Goal: Task Accomplishment & Management: Manage account settings

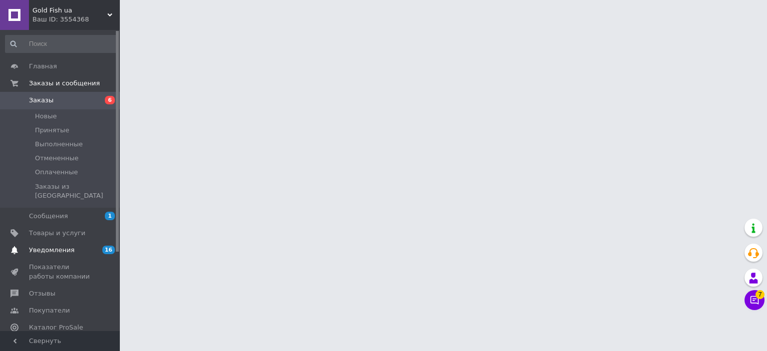
click at [59, 248] on link "Уведомления 16 0" at bounding box center [61, 250] width 123 height 17
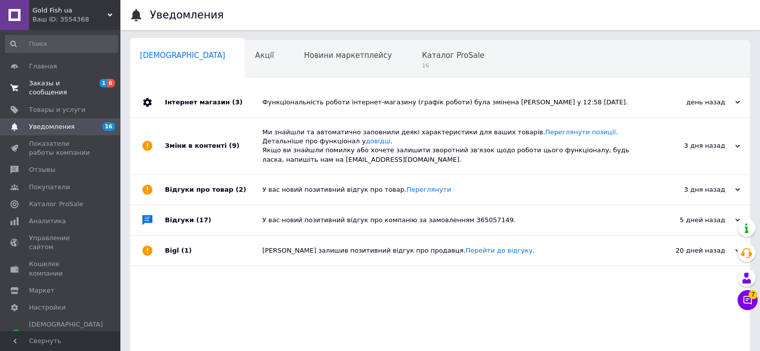
click at [53, 85] on span "Заказы и сообщения" at bounding box center [60, 88] width 63 height 18
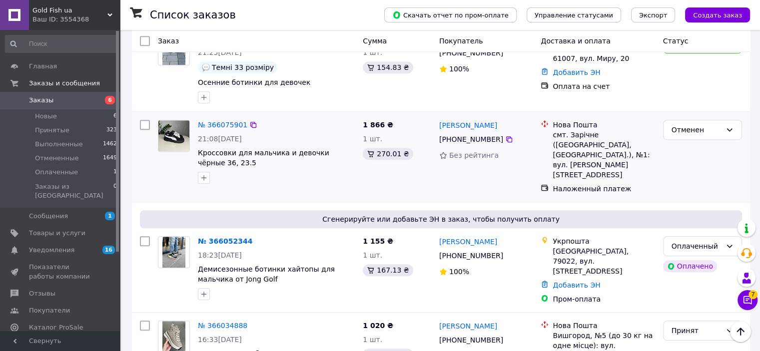
scroll to position [599, 0]
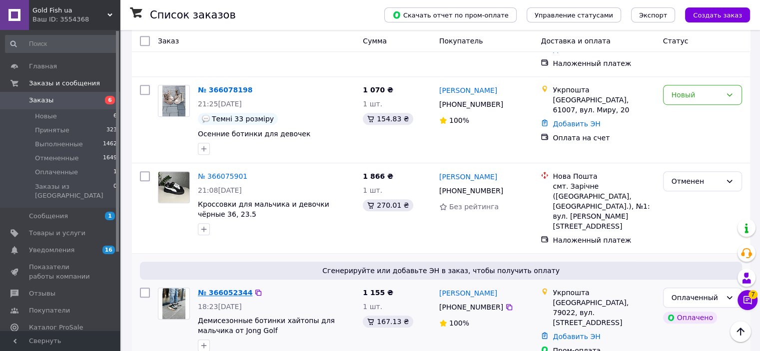
click at [234, 289] on link "№ 366052344" at bounding box center [225, 293] width 54 height 8
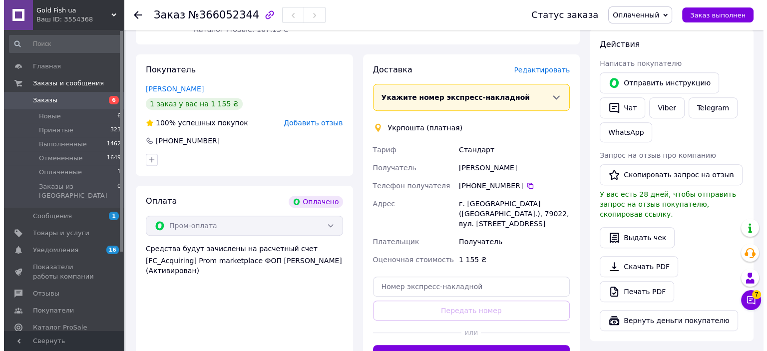
scroll to position [400, 0]
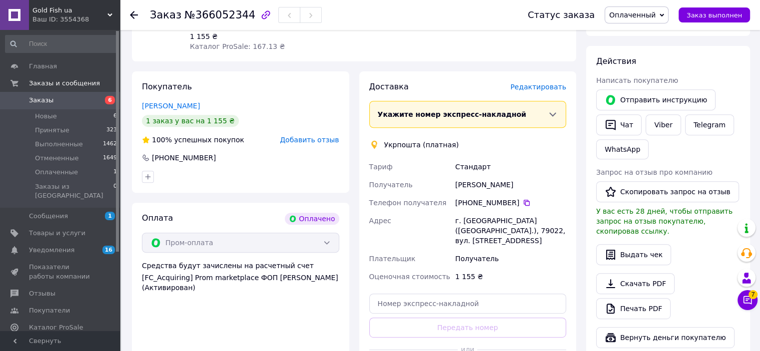
click at [531, 83] on span "Редактировать" at bounding box center [538, 87] width 56 height 8
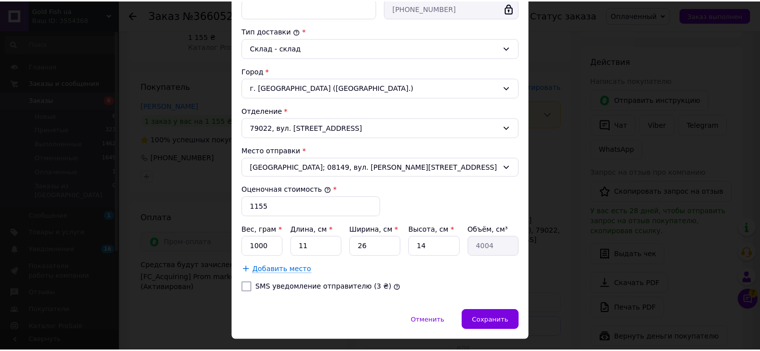
scroll to position [250, 0]
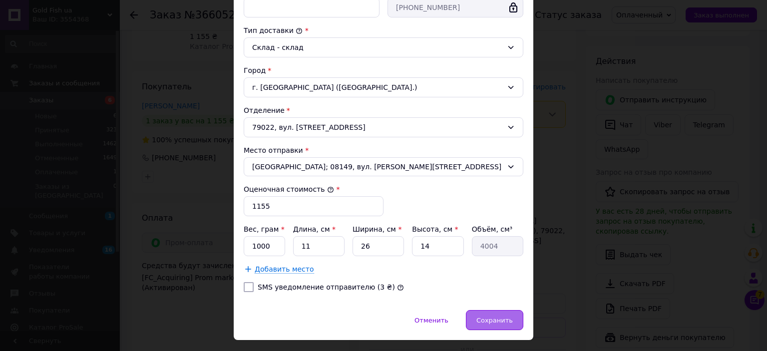
click at [509, 323] on div "Сохранить" at bounding box center [494, 320] width 57 height 20
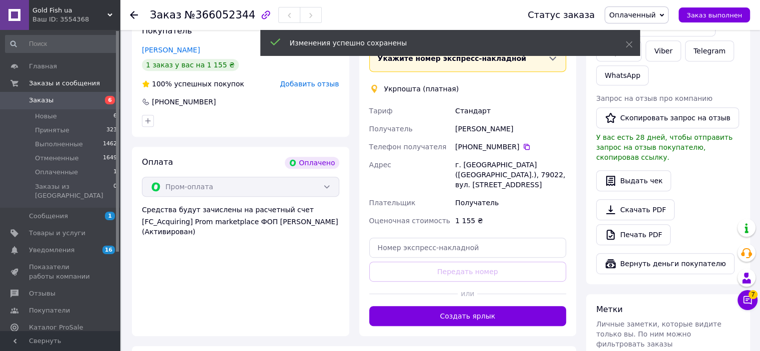
scroll to position [549, 0]
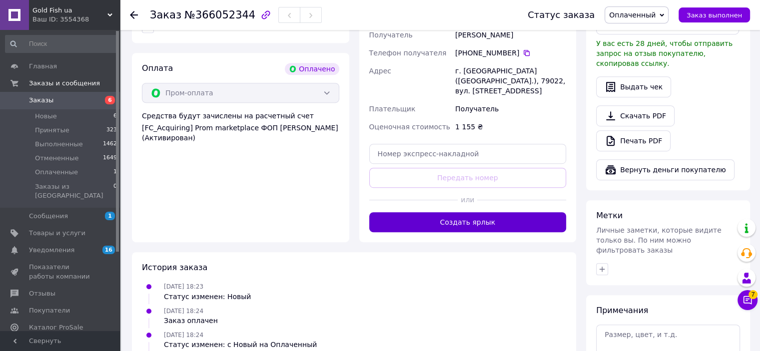
click at [471, 212] on button "Создать ярлык" at bounding box center [467, 222] width 197 height 20
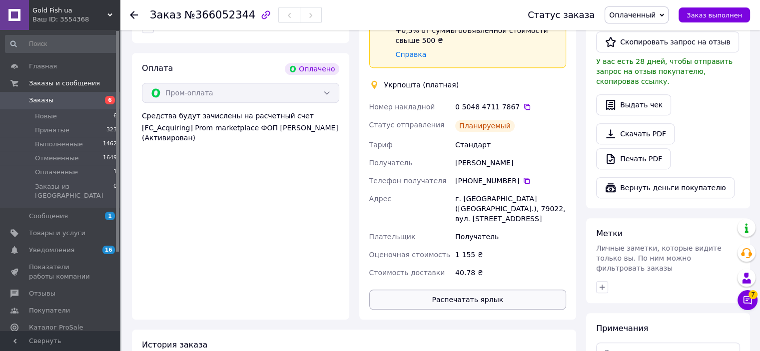
click at [456, 290] on button "Распечатать ярлык" at bounding box center [467, 300] width 197 height 20
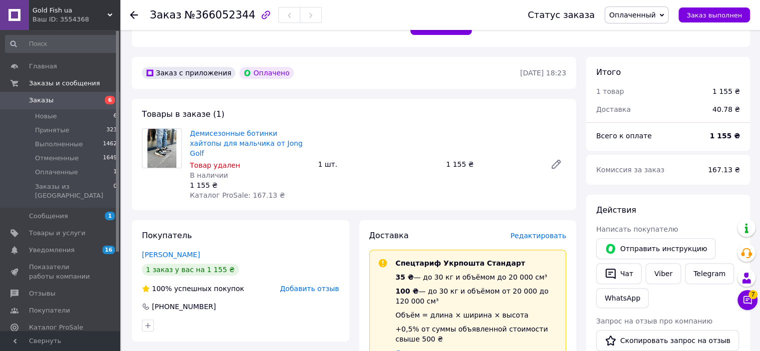
scroll to position [350, 0]
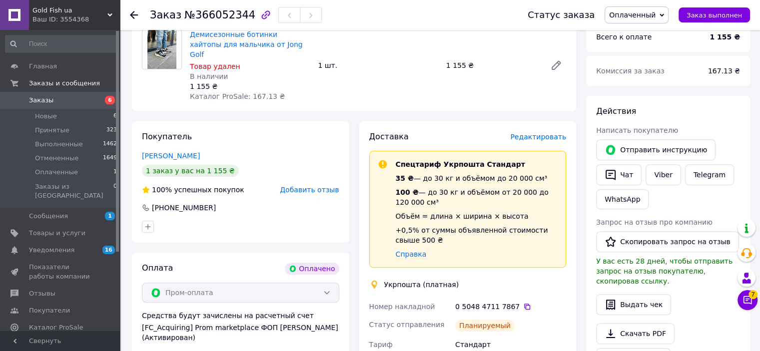
click at [136, 14] on use at bounding box center [134, 15] width 8 height 8
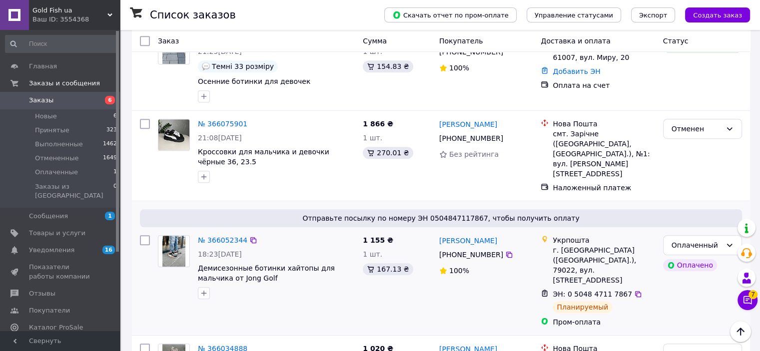
scroll to position [699, 0]
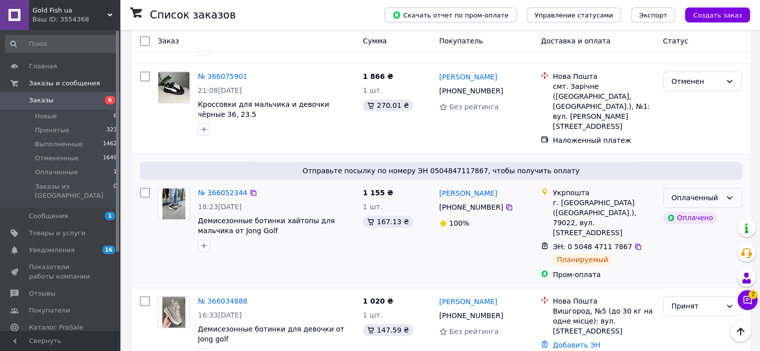
click at [735, 188] on div "Оплаченный" at bounding box center [702, 198] width 79 height 20
click at [688, 141] on li "Принят" at bounding box center [702, 140] width 78 height 18
